Goal: Task Accomplishment & Management: Manage account settings

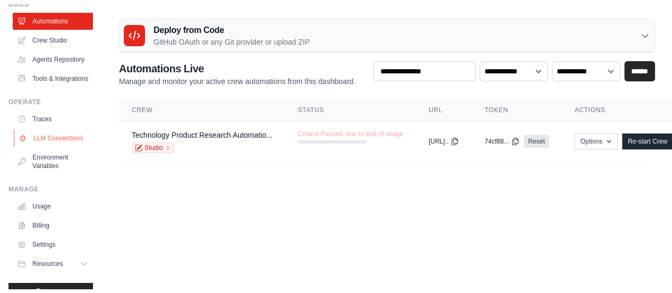
scroll to position [94, 0]
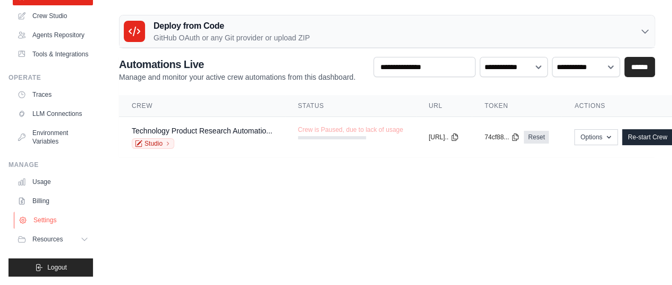
click at [44, 222] on link "Settings" at bounding box center [54, 220] width 80 height 17
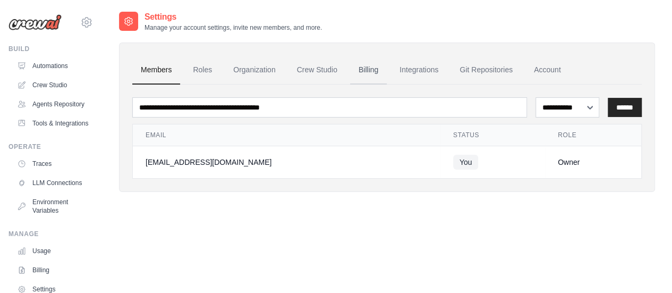
click at [371, 70] on link "Billing" at bounding box center [368, 70] width 37 height 29
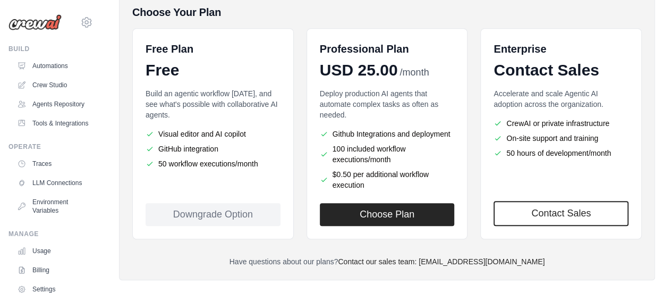
scroll to position [251, 0]
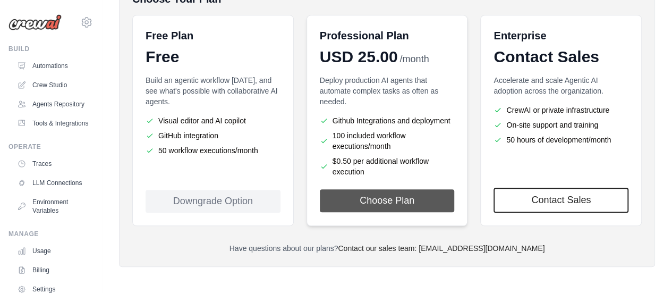
click at [392, 199] on button "Choose Plan" at bounding box center [387, 200] width 135 height 23
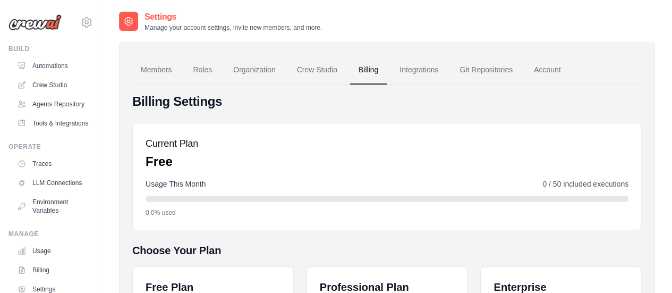
click at [634, 109] on h4 "Billing Settings" at bounding box center [387, 101] width 510 height 17
